Goal: Use online tool/utility: Utilize a website feature to perform a specific function

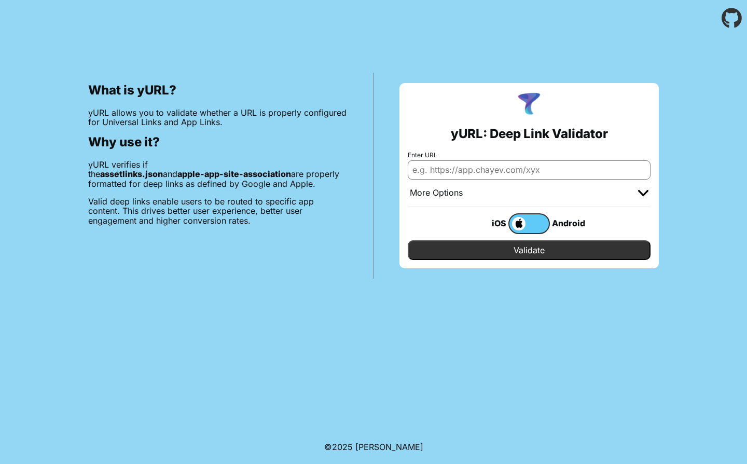
click at [502, 172] on input "Enter URL" at bounding box center [529, 169] width 243 height 19
paste input "[URL][DOMAIN_NAME]"
type input "[URL][DOMAIN_NAME]"
click at [515, 255] on input "Validate" at bounding box center [529, 250] width 243 height 20
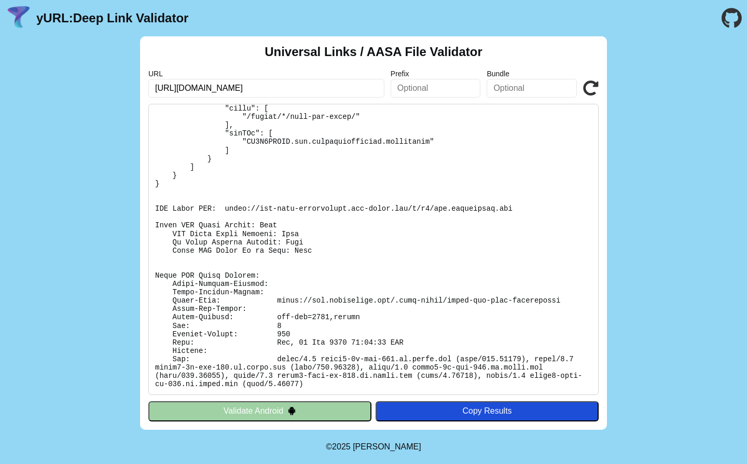
scroll to position [105, 0]
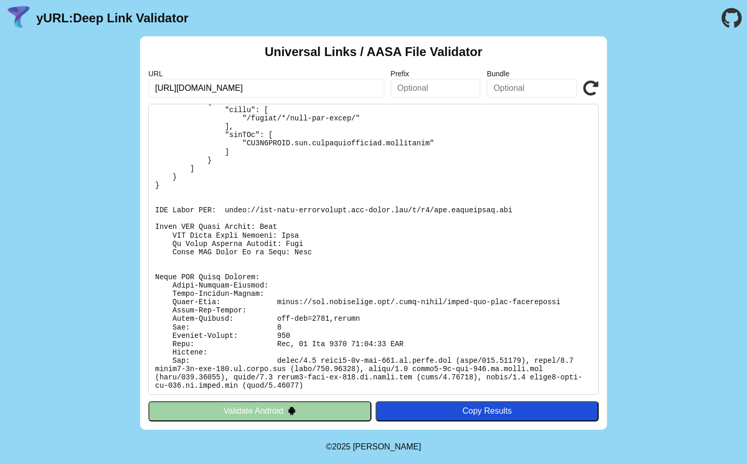
click at [360, 406] on button "Validate Android" at bounding box center [259, 411] width 223 height 20
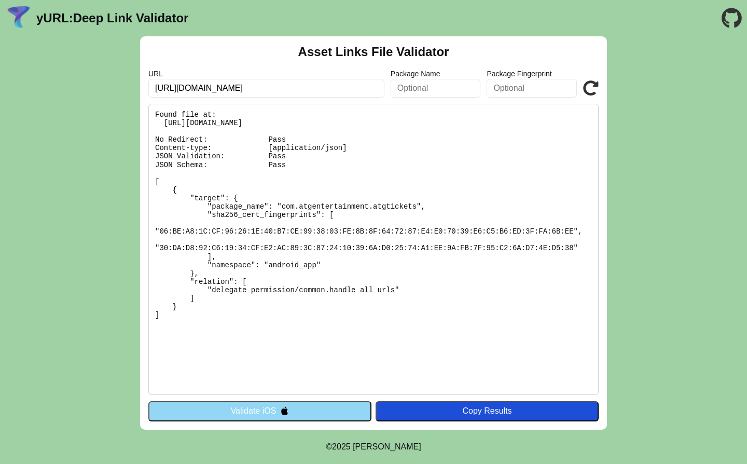
click at [343, 404] on button "Validate iOS" at bounding box center [259, 411] width 223 height 20
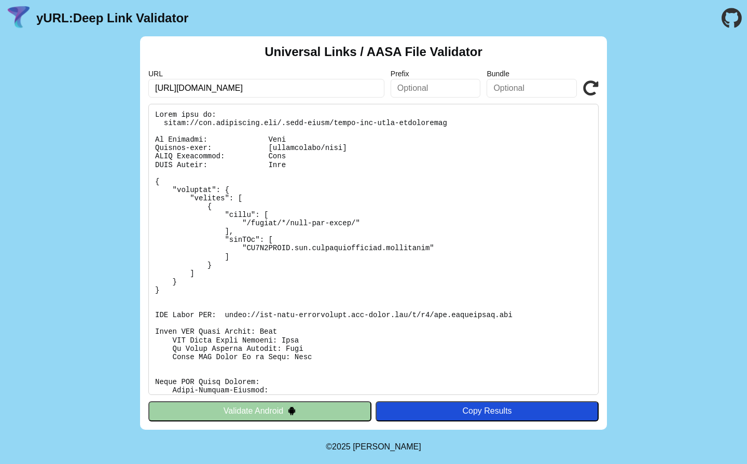
click at [265, 249] on pre at bounding box center [373, 249] width 451 height 291
copy pre "AU5X7SNEWQ"
